Goal: Task Accomplishment & Management: Manage account settings

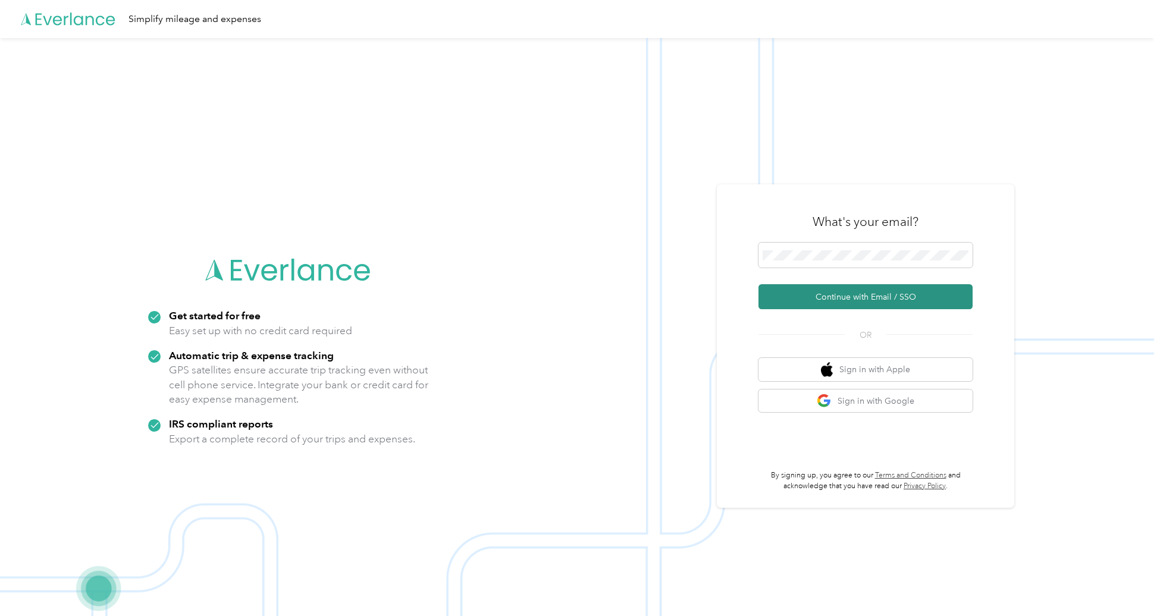
click at [869, 296] on button "Continue with Email / SSO" at bounding box center [866, 296] width 214 height 25
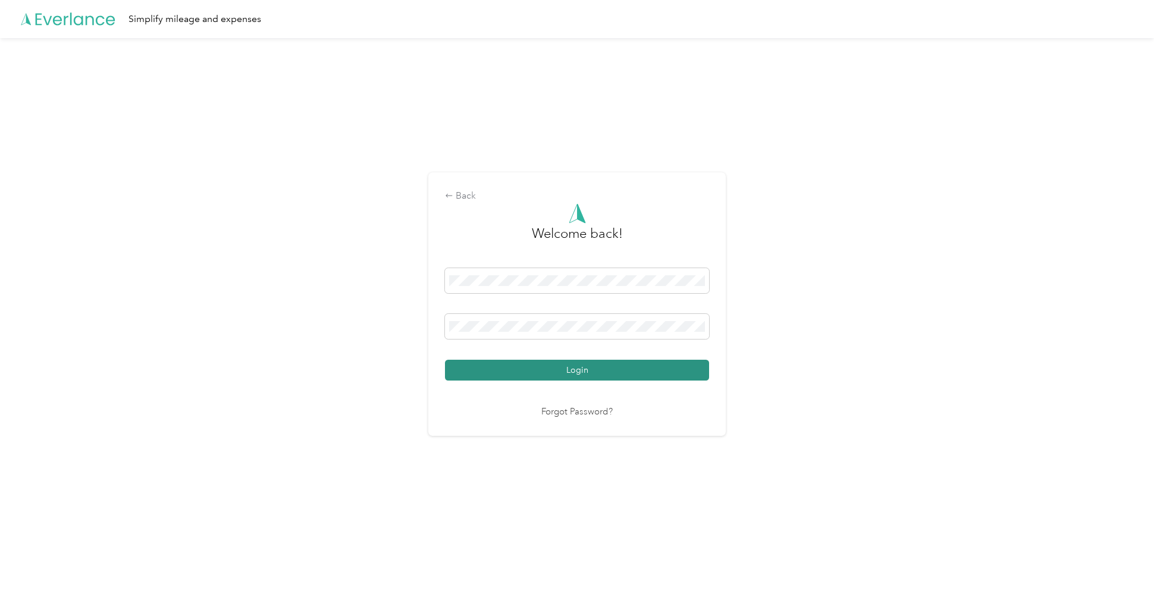
click at [506, 374] on button "Login" at bounding box center [577, 370] width 264 height 21
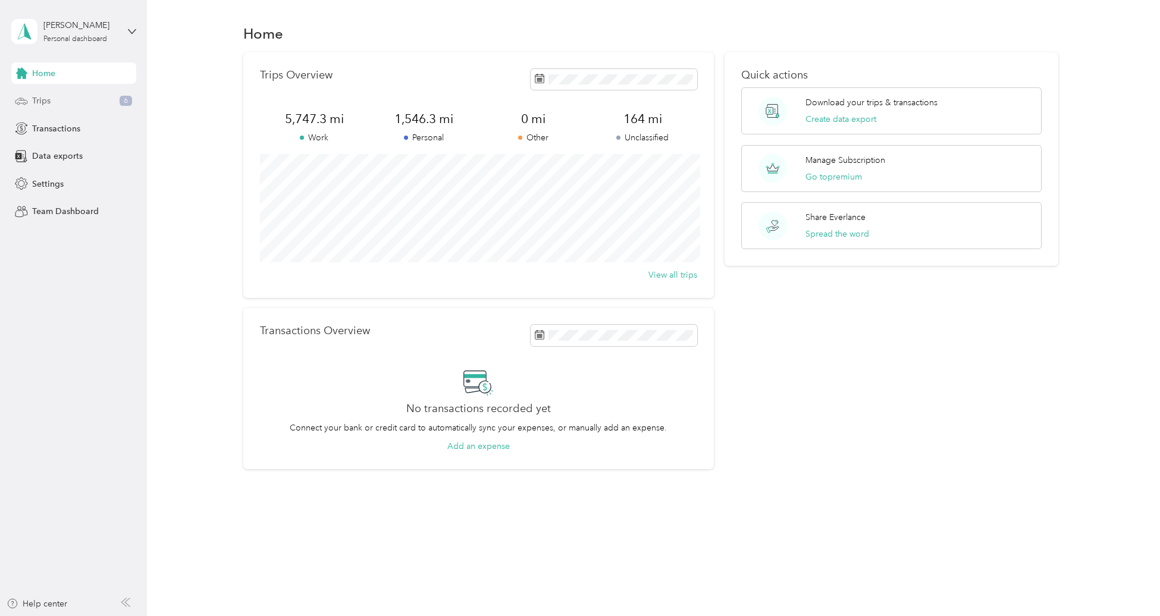
click at [62, 103] on div "Trips 6" at bounding box center [73, 100] width 125 height 21
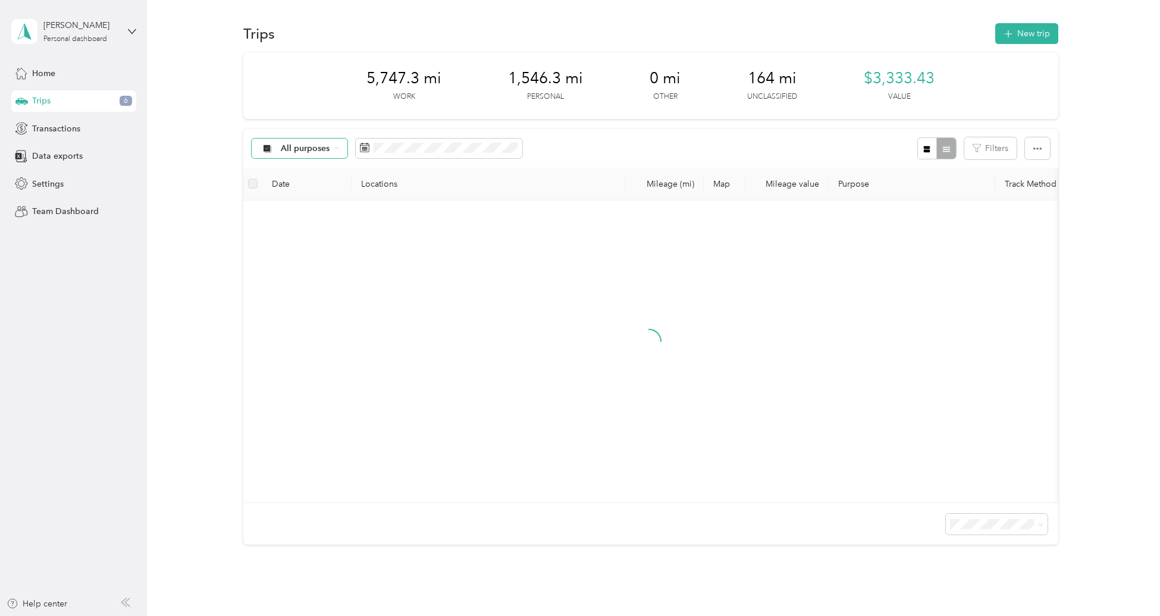
click at [278, 144] on span "All purposes" at bounding box center [295, 149] width 70 height 10
click at [302, 187] on span "Unclassified" at bounding box center [310, 190] width 58 height 12
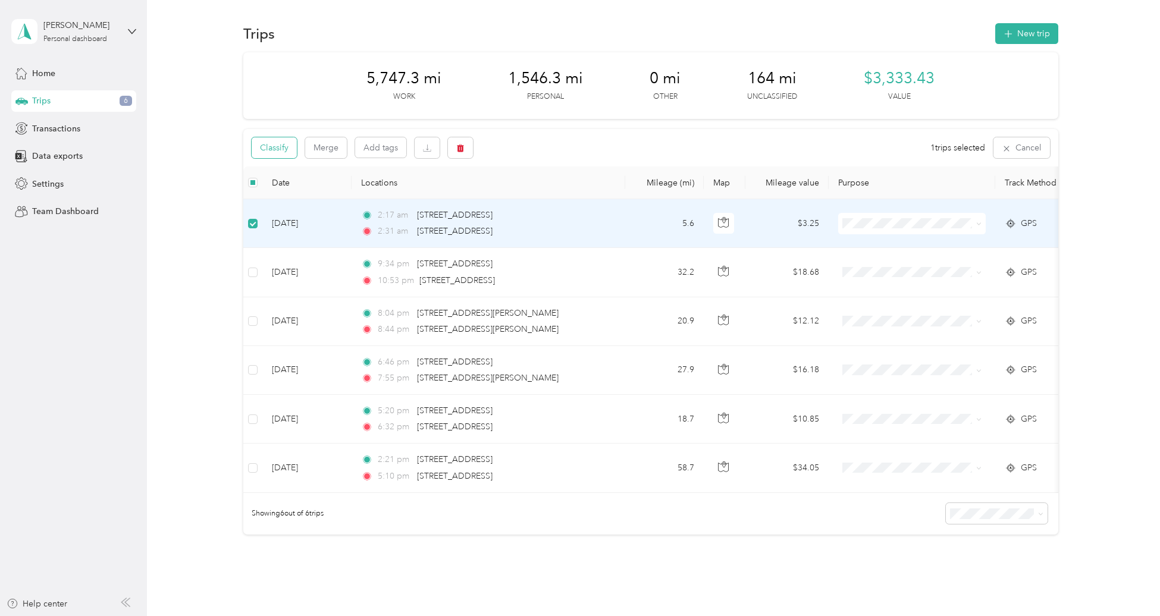
click at [268, 143] on button "Classify" at bounding box center [274, 147] width 45 height 21
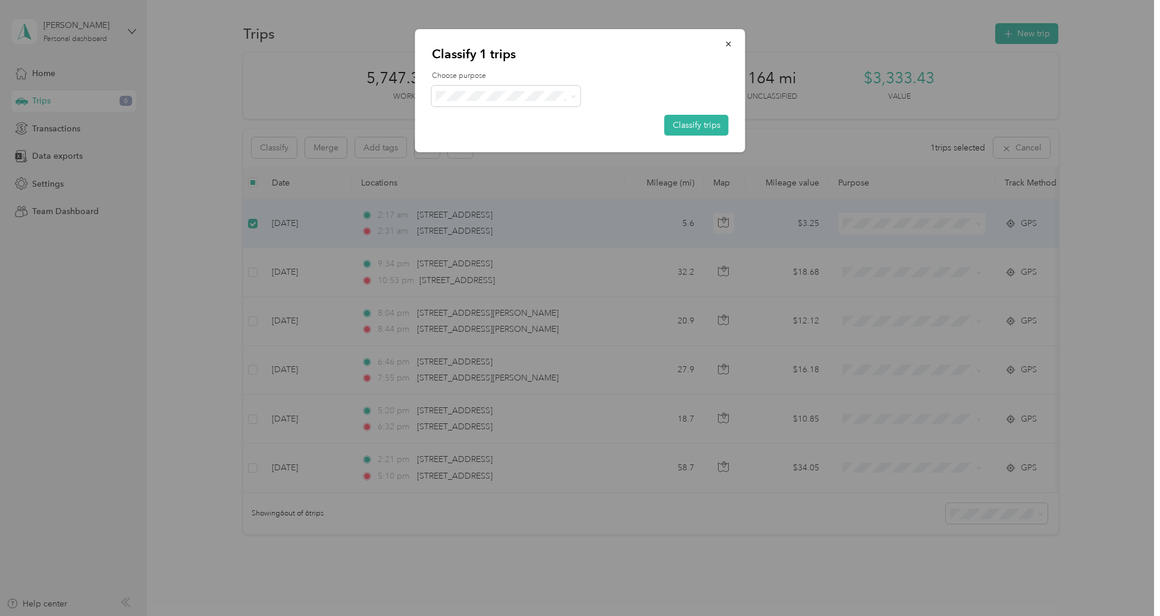
click at [480, 141] on span "Personal" at bounding box center [516, 139] width 111 height 12
click at [707, 126] on button "Classify trips" at bounding box center [697, 125] width 64 height 21
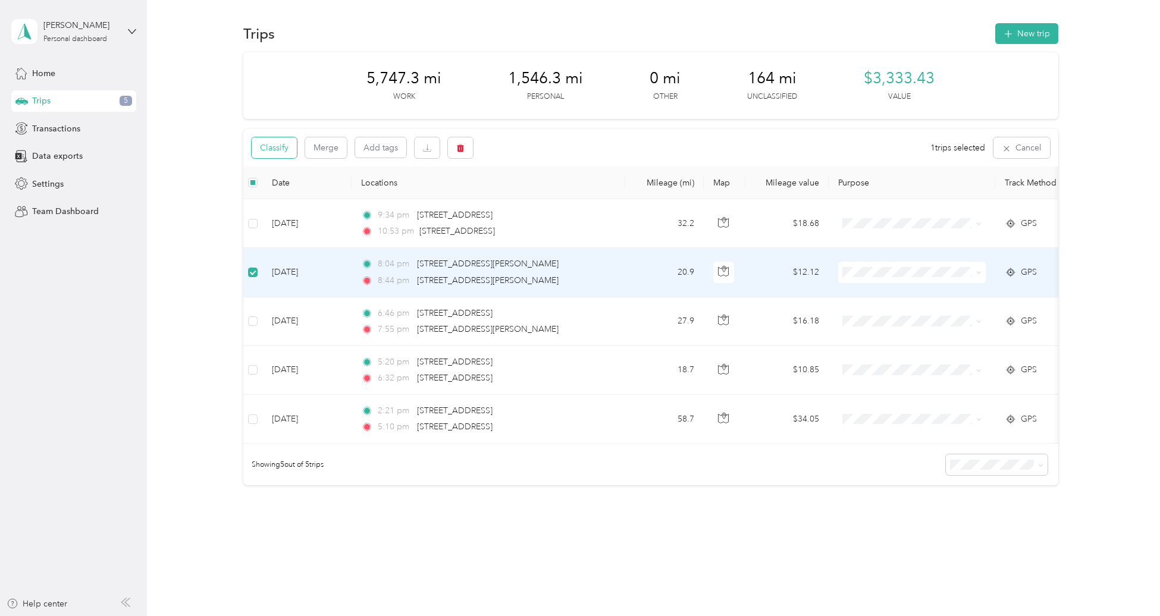
click at [276, 145] on button "Classify" at bounding box center [274, 147] width 45 height 21
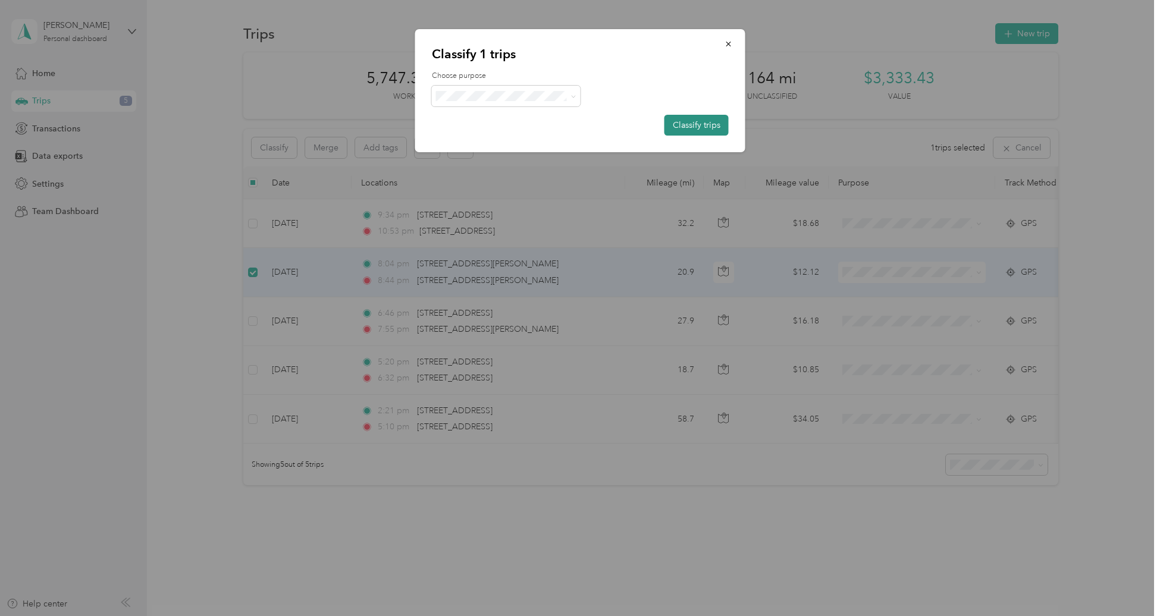
click at [694, 131] on button "Classify trips" at bounding box center [697, 125] width 64 height 21
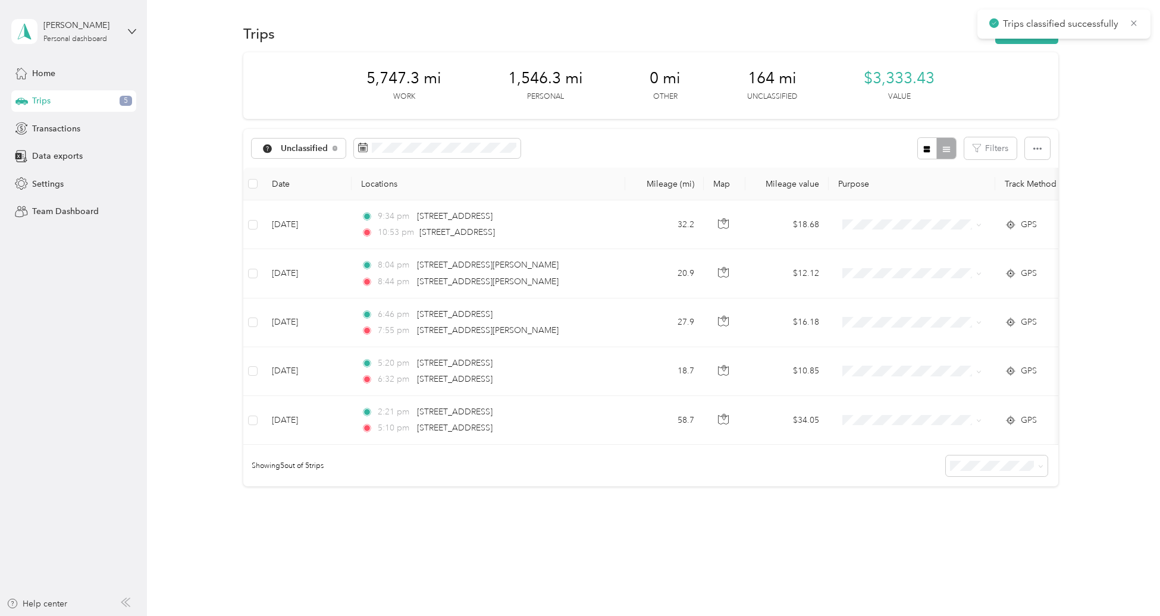
click at [249, 193] on th at bounding box center [252, 184] width 19 height 33
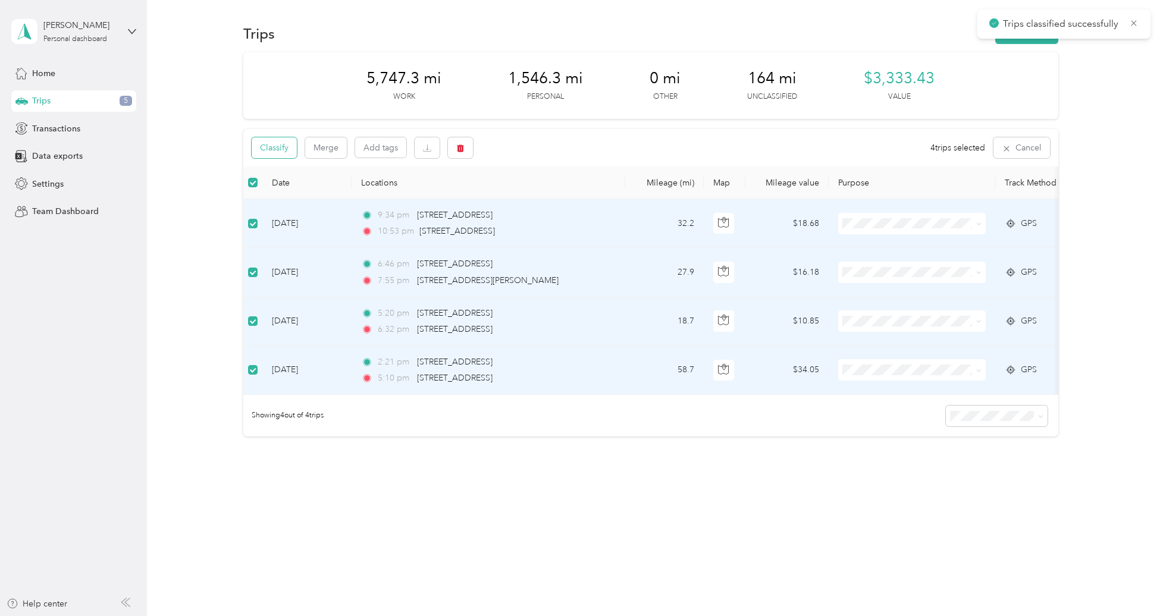
click at [281, 152] on button "Classify" at bounding box center [274, 147] width 45 height 21
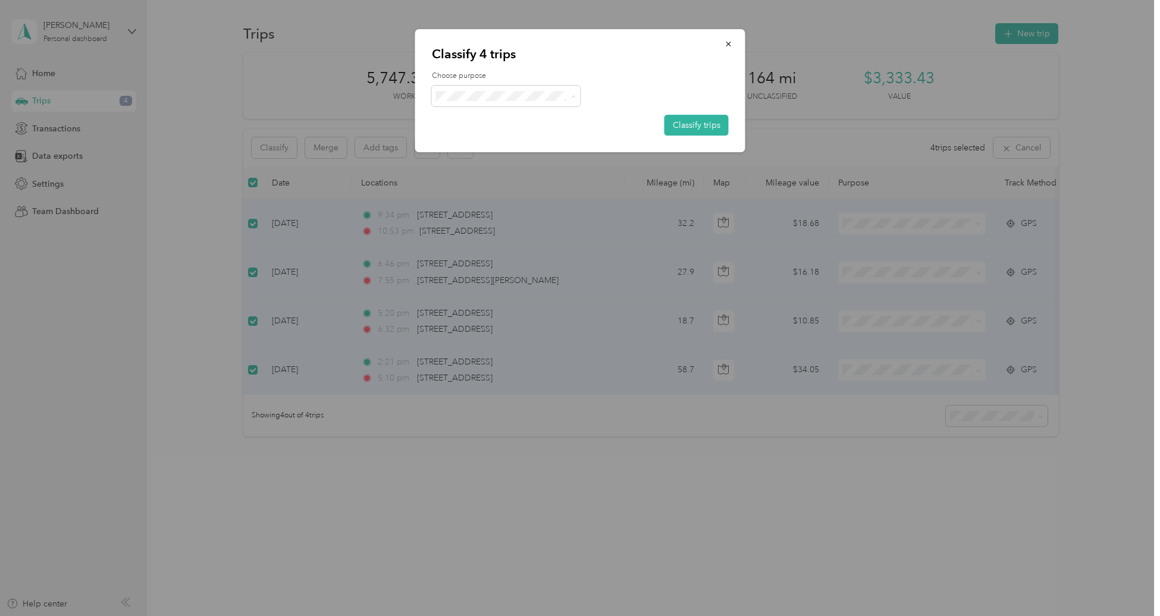
click at [470, 144] on li "Personal" at bounding box center [506, 139] width 149 height 21
click at [475, 82] on div "Choose purpose Classify trips" at bounding box center [580, 103] width 297 height 65
click at [475, 103] on span at bounding box center [506, 96] width 149 height 21
click at [472, 161] on span "Doordash" at bounding box center [516, 160] width 111 height 12
click at [677, 127] on button "Classify trips" at bounding box center [697, 125] width 64 height 21
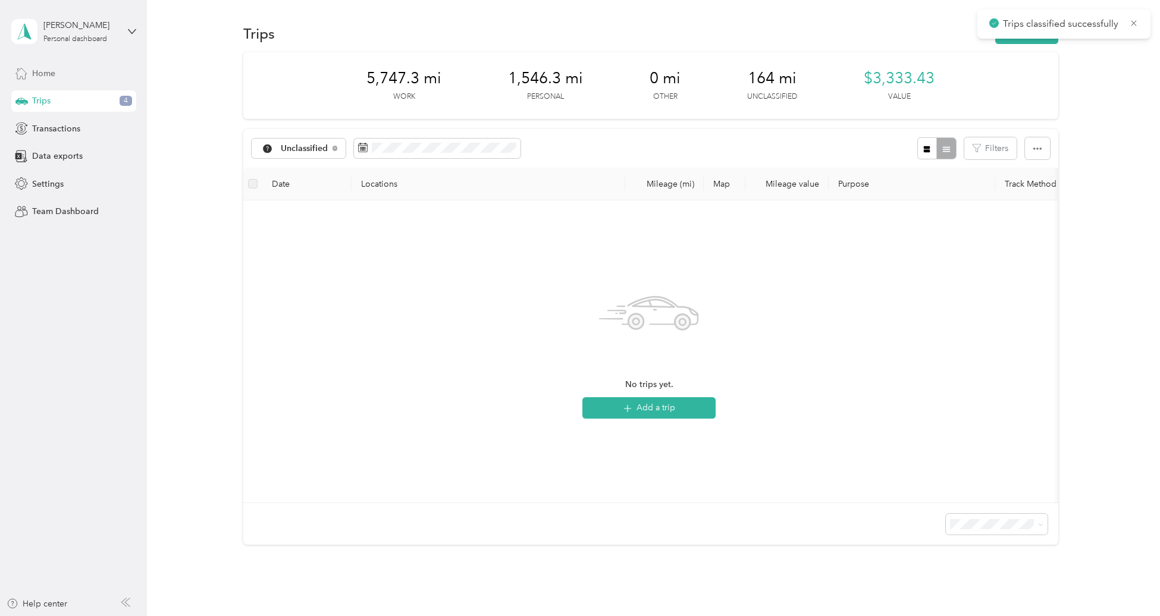
click at [55, 76] on span "Home" at bounding box center [43, 73] width 23 height 12
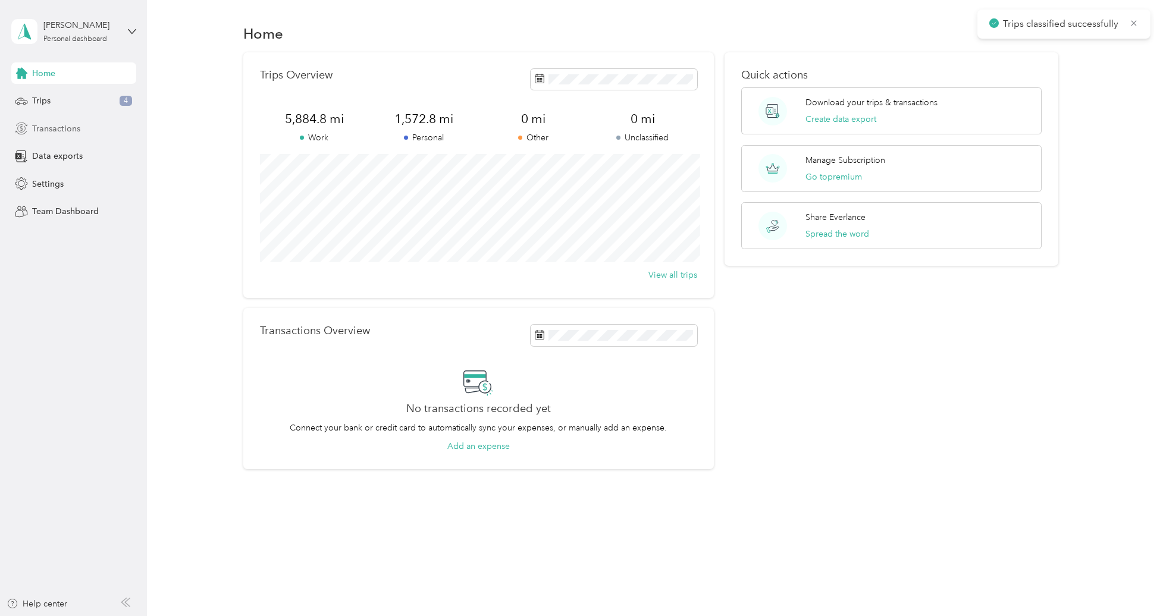
click at [53, 123] on span "Transactions" at bounding box center [56, 129] width 48 height 12
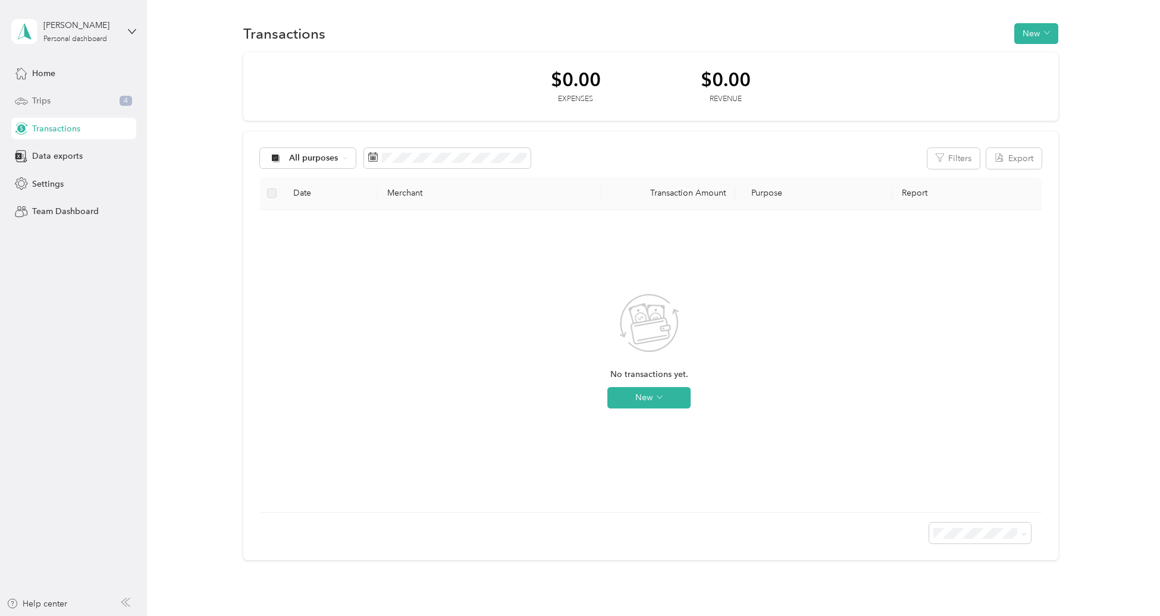
click at [64, 98] on div "Trips 4" at bounding box center [73, 100] width 125 height 21
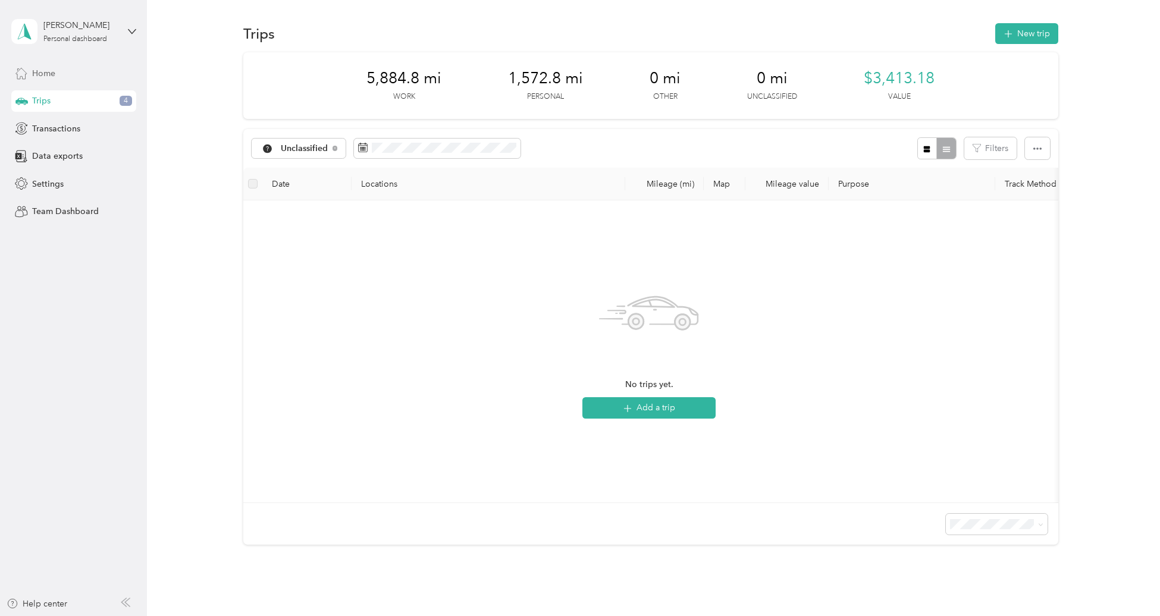
click at [61, 80] on div "Home" at bounding box center [73, 72] width 125 height 21
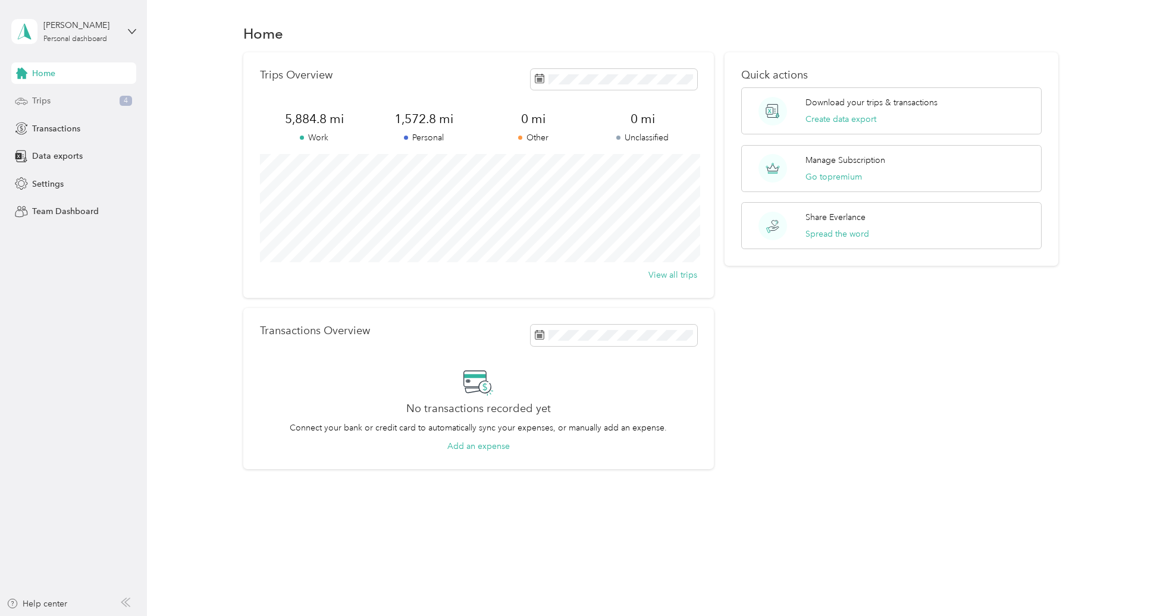
click at [63, 104] on div "Trips 4" at bounding box center [73, 100] width 125 height 21
